Goal: Task Accomplishment & Management: Manage account settings

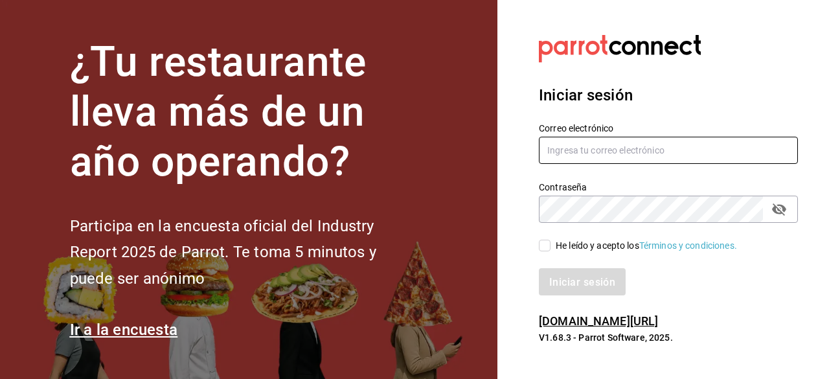
click at [580, 156] on input "text" at bounding box center [668, 150] width 259 height 27
type input "[DOMAIN_NAME][EMAIL_ADDRESS][DOMAIN_NAME]"
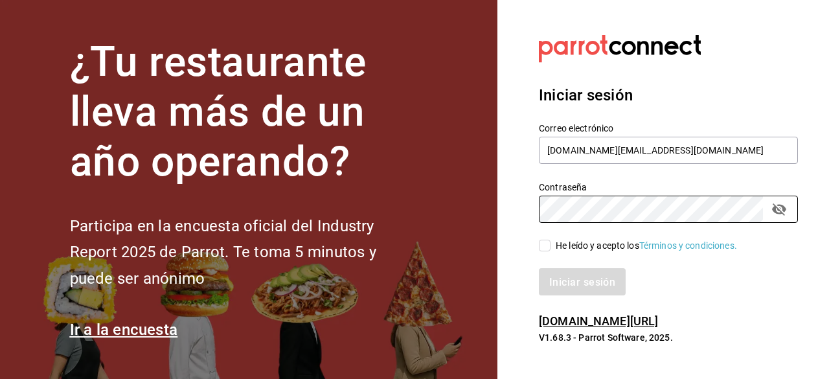
click at [547, 246] on input "He leído y acepto los Términos y condiciones." at bounding box center [545, 246] width 12 height 12
checkbox input "true"
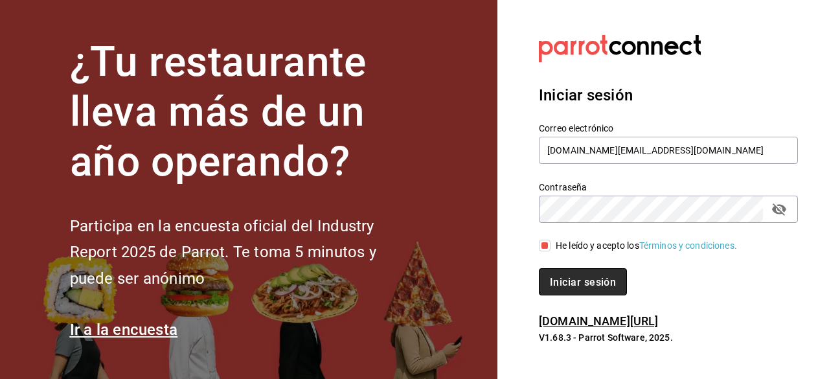
click at [573, 290] on button "Iniciar sesión" at bounding box center [583, 281] width 88 height 27
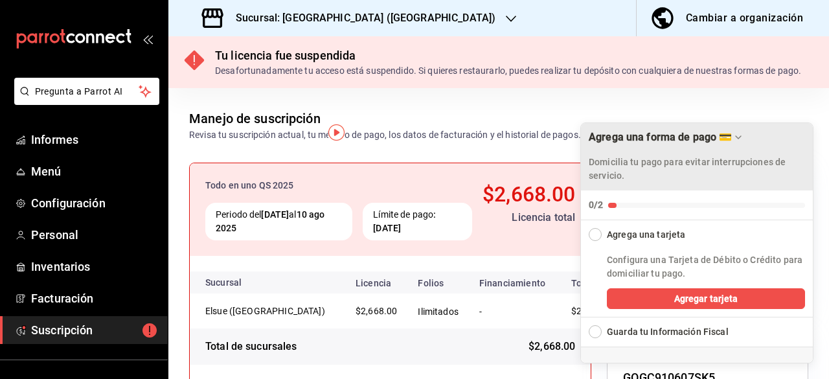
click at [739, 135] on icon "Arrastrar para mover la lista de verificación" at bounding box center [738, 137] width 10 height 10
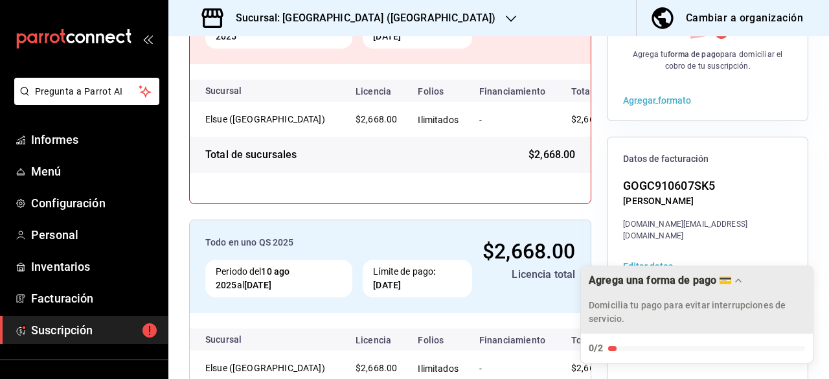
scroll to position [298, 0]
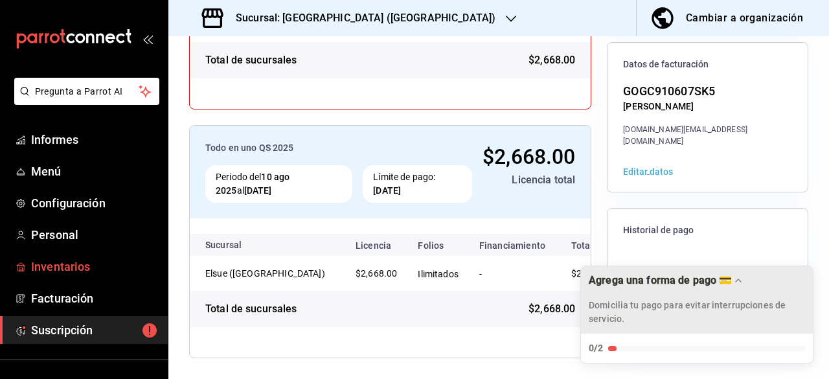
click at [88, 268] on font "Inventarios" at bounding box center [60, 267] width 59 height 14
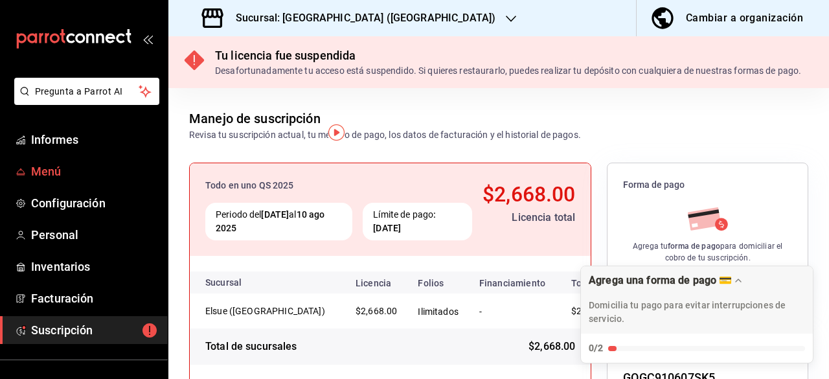
click at [84, 177] on span "Menú" at bounding box center [94, 171] width 126 height 17
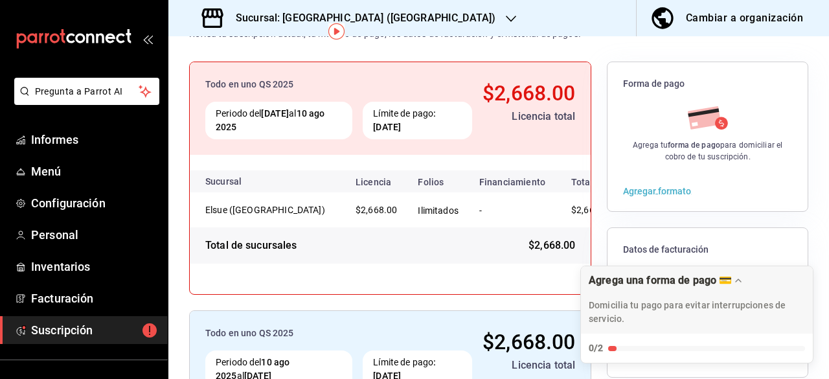
scroll to position [100, 0]
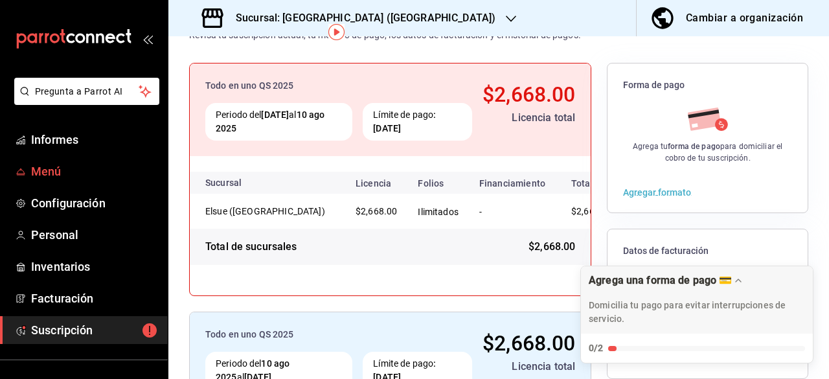
click at [32, 168] on font "Menú" at bounding box center [46, 172] width 30 height 14
